Goal: Information Seeking & Learning: Learn about a topic

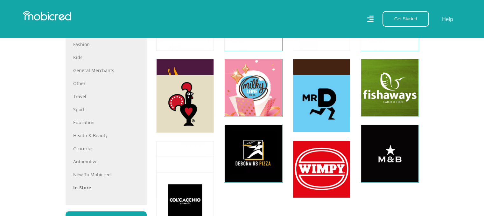
scroll to position [382, 0]
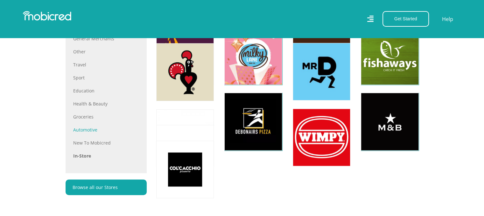
click at [92, 130] on link "Automotive" at bounding box center [106, 130] width 66 height 7
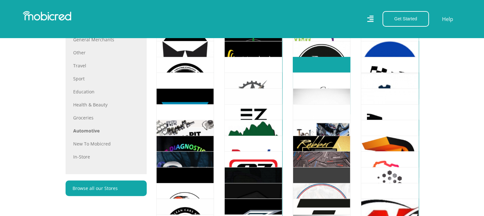
scroll to position [382, 0]
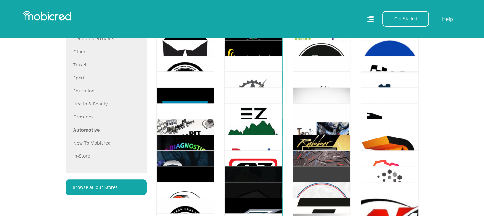
drag, startPoint x: 379, startPoint y: 114, endPoint x: 302, endPoint y: 200, distance: 115.7
drag, startPoint x: 302, startPoint y: 200, endPoint x: 252, endPoint y: 203, distance: 49.4
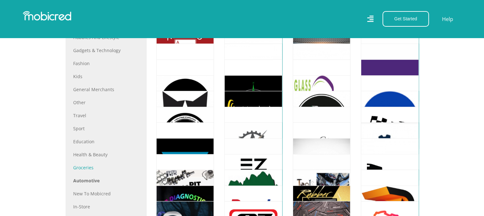
scroll to position [318, 0]
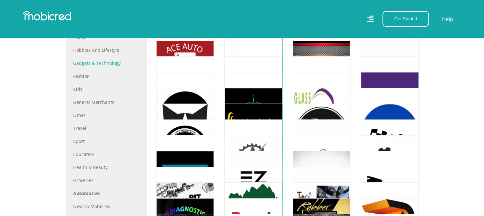
click at [100, 63] on link "Gadgets & Technology" at bounding box center [106, 63] width 66 height 7
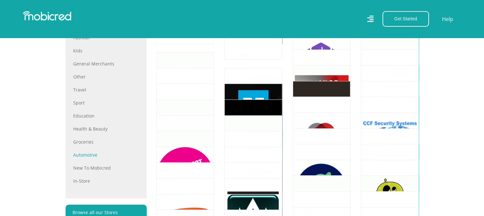
scroll to position [350, 0]
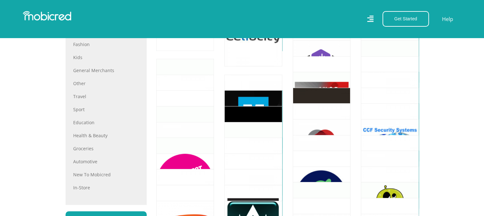
click at [146, 28] on nav "Get Started Open an Account Account Holder Login Help" at bounding box center [242, 19] width 484 height 38
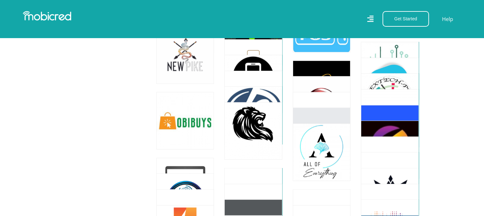
scroll to position [1686, 0]
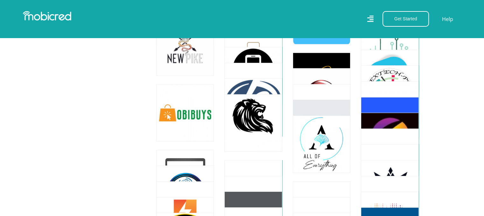
drag, startPoint x: 286, startPoint y: 140, endPoint x: 285, endPoint y: 147, distance: 7.7
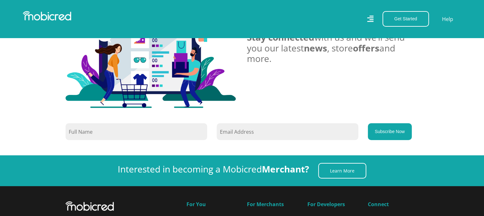
scroll to position [2322, 0]
